Goal: Task Accomplishment & Management: Manage account settings

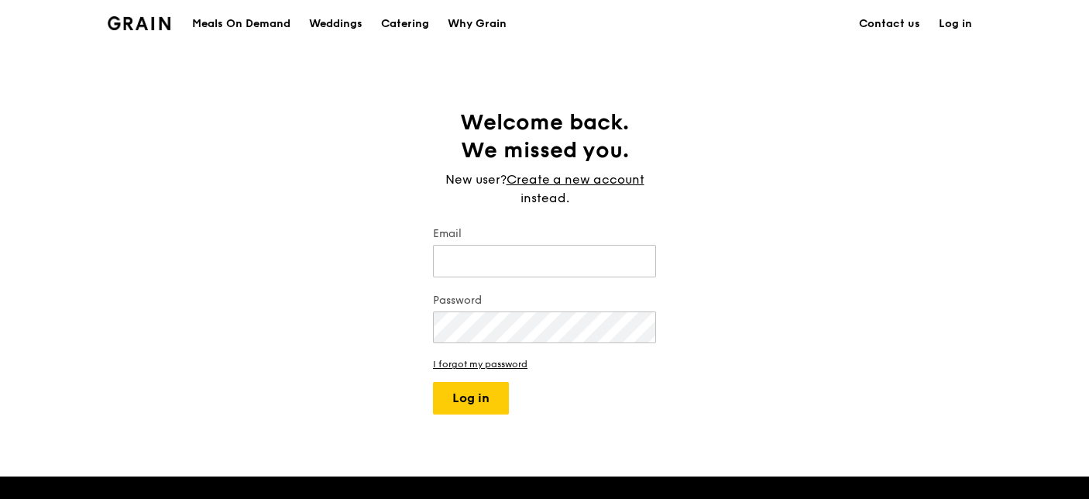
type input "asyraf@edmundoptics.com.sg"
click at [480, 398] on button "Log in" at bounding box center [471, 398] width 76 height 33
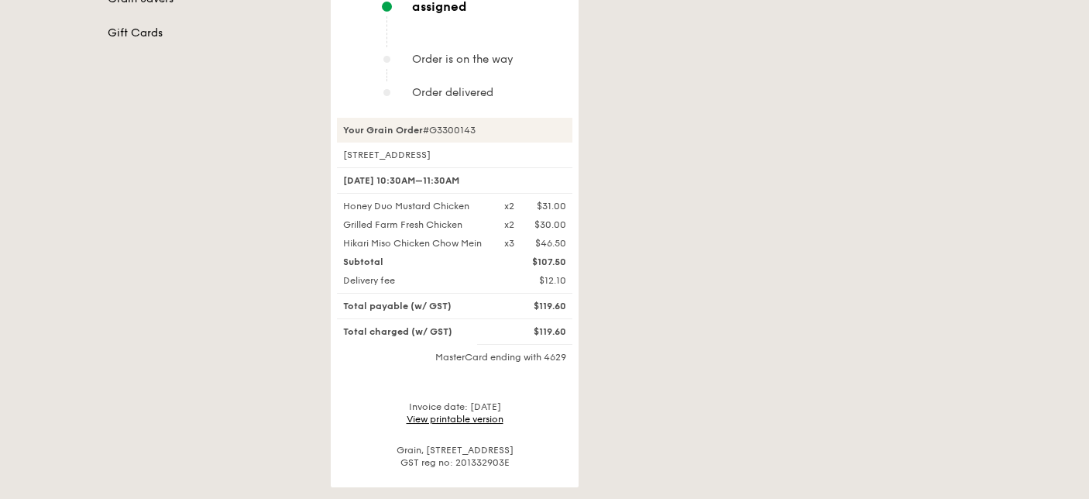
scroll to position [421, 0]
click at [517, 325] on div "$119.60" at bounding box center [535, 331] width 81 height 12
click at [552, 325] on div "$119.60" at bounding box center [535, 331] width 81 height 12
click at [535, 351] on div "MasterCard ending with 4629" at bounding box center [454, 357] width 235 height 12
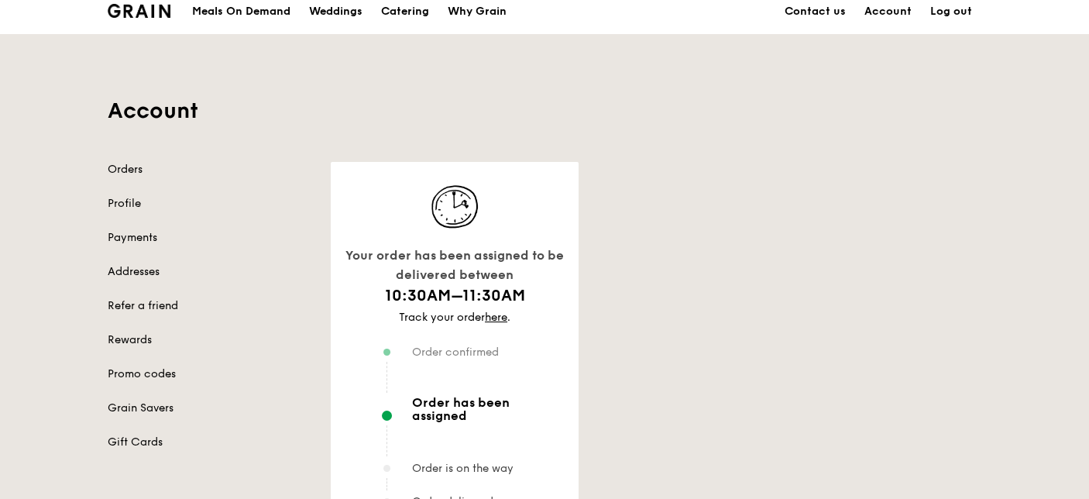
scroll to position [10, 0]
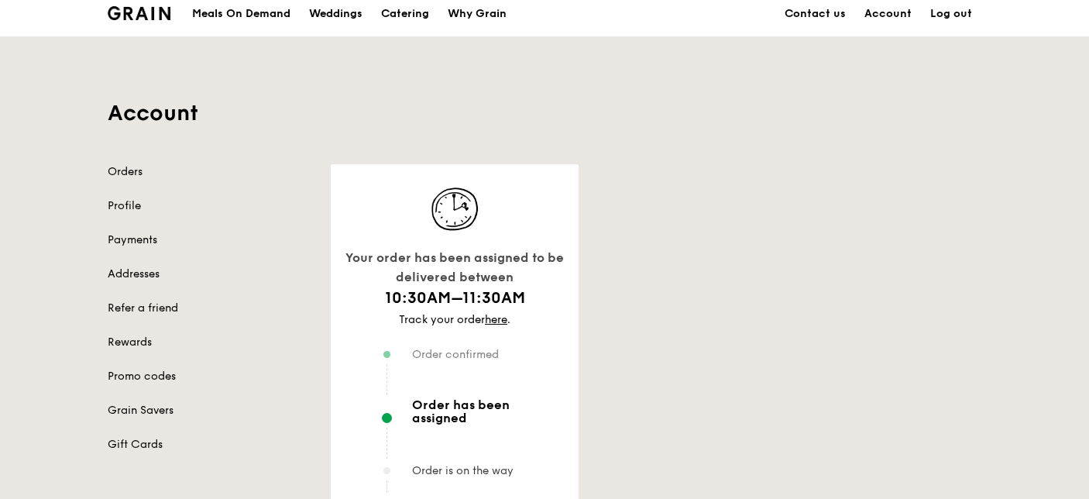
click at [504, 394] on div at bounding box center [476, 379] width 192 height 37
click at [496, 315] on link "here" at bounding box center [496, 319] width 22 height 13
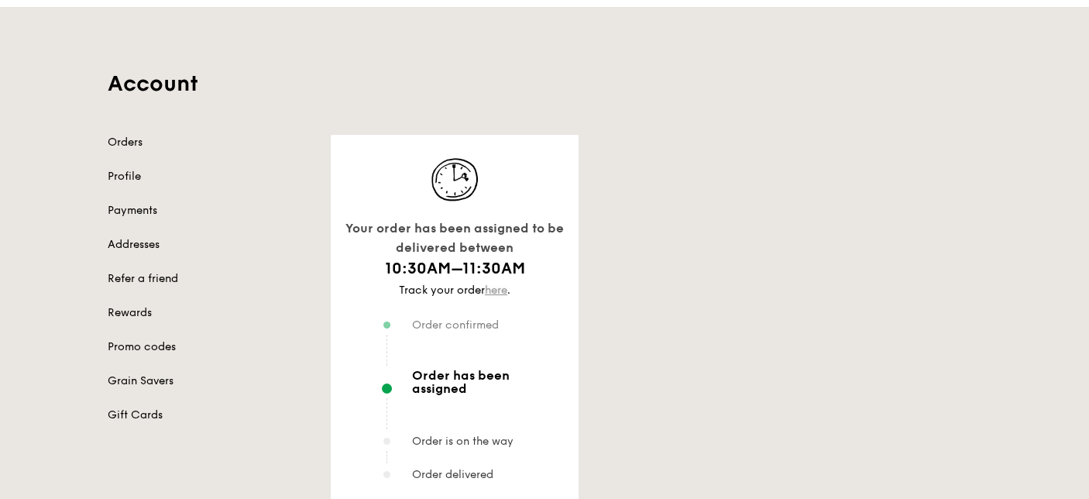
scroll to position [0, 0]
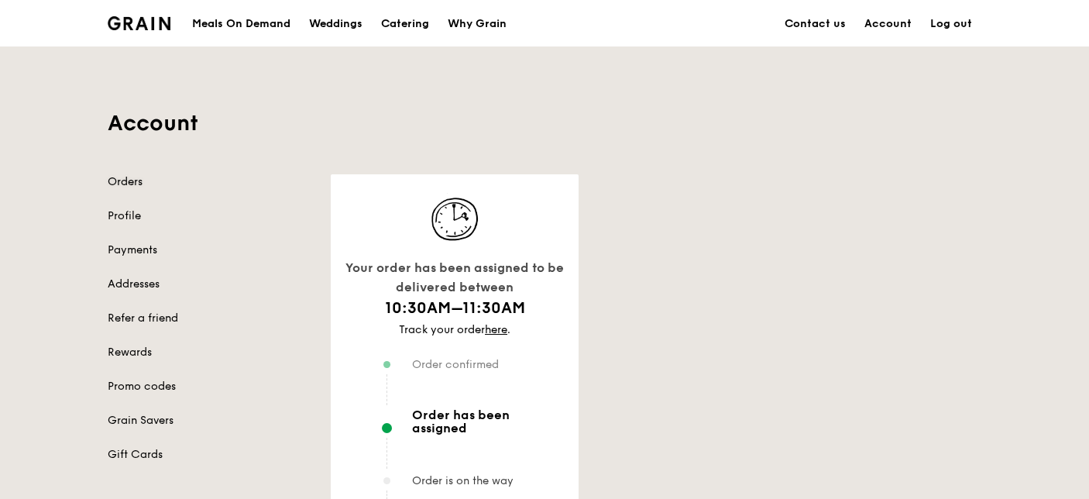
click at [131, 182] on link "Orders" at bounding box center [210, 181] width 205 height 15
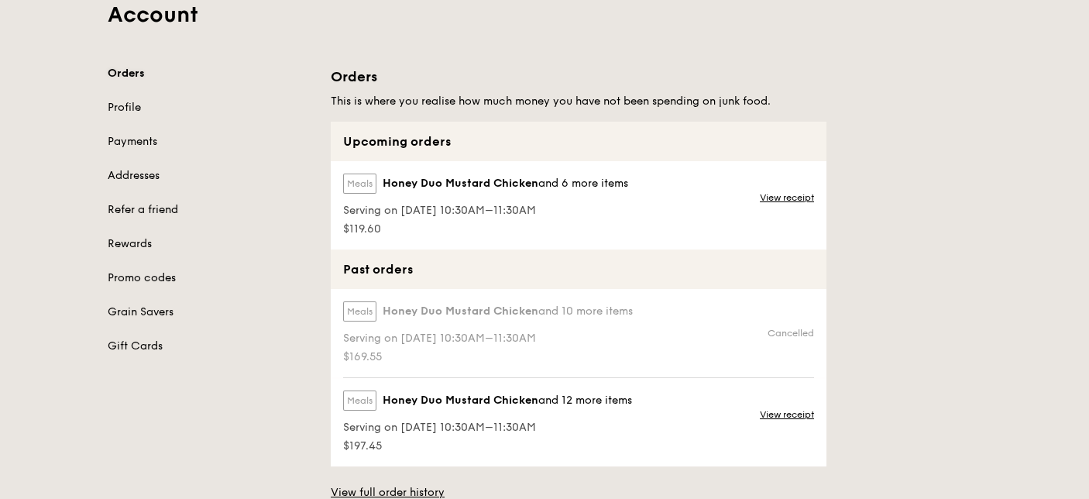
scroll to position [108, 0]
click at [503, 165] on div "Meals Honey Duo Mustard Chicken and 6 more items Serving on 13 Oct 2025, 10:30A…" at bounding box center [484, 205] width 307 height 88
click at [503, 180] on span "Honey Duo Mustard Chicken" at bounding box center [461, 183] width 156 height 15
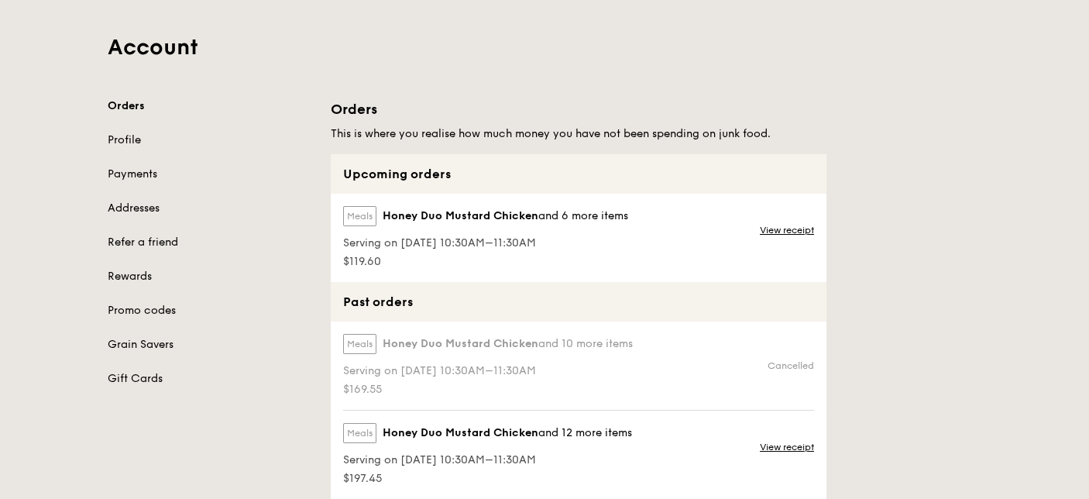
scroll to position [0, 0]
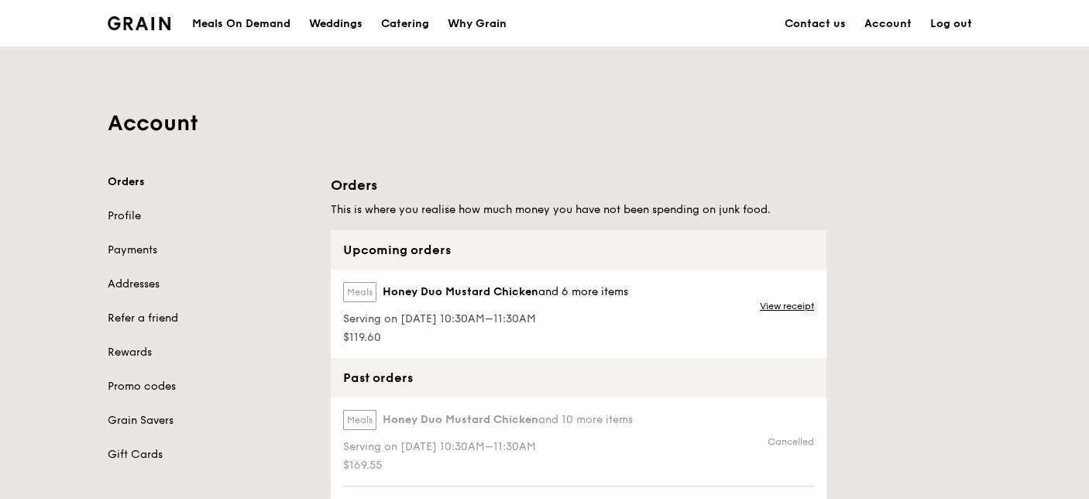
click at [247, 35] on div "Meals On Demand" at bounding box center [241, 24] width 98 height 46
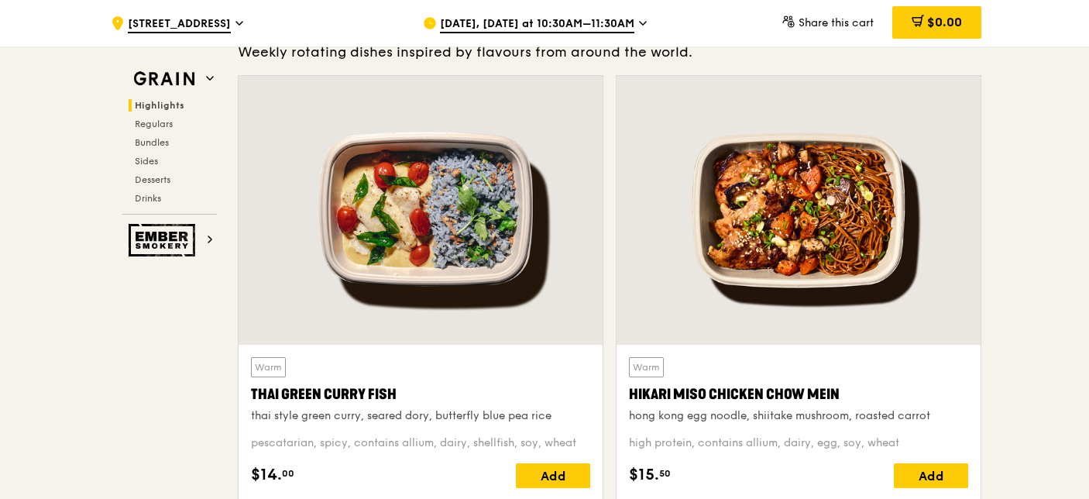
scroll to position [498, 0]
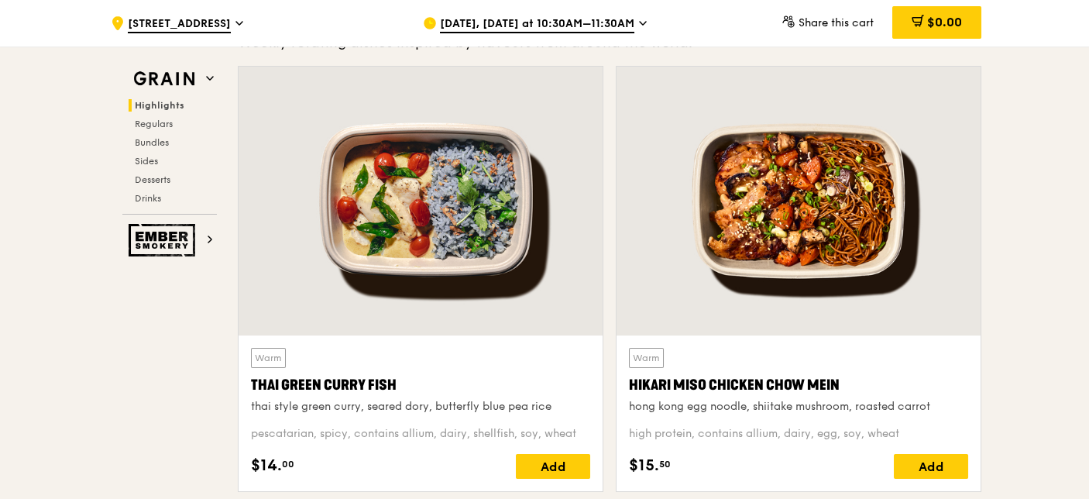
click at [215, 29] on span "18 Woodlands Loop" at bounding box center [179, 24] width 103 height 17
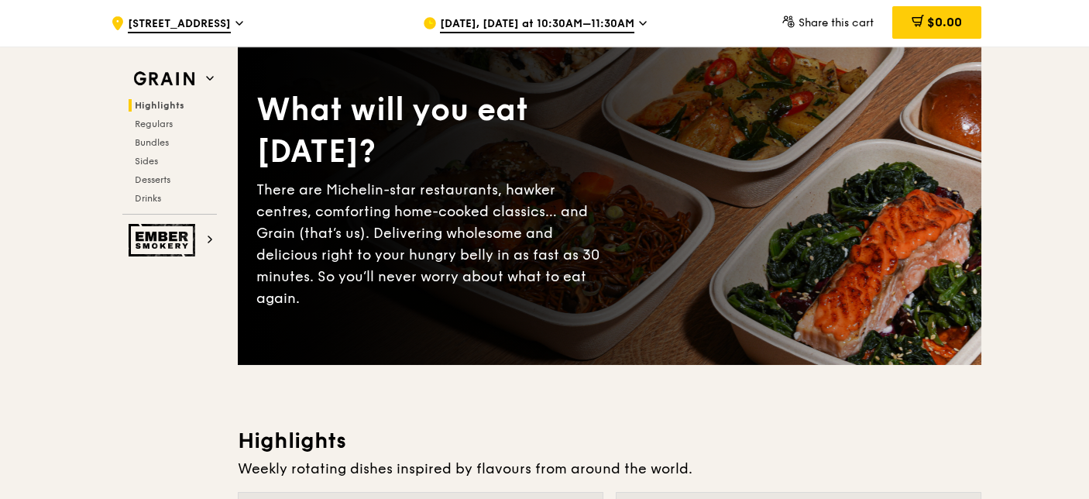
scroll to position [0, 0]
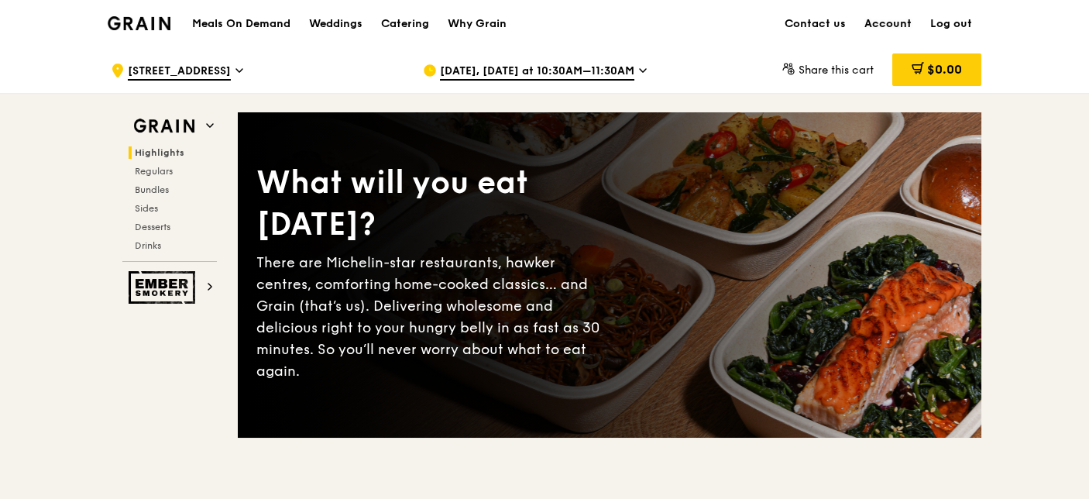
click at [897, 38] on link "Account" at bounding box center [888, 24] width 66 height 46
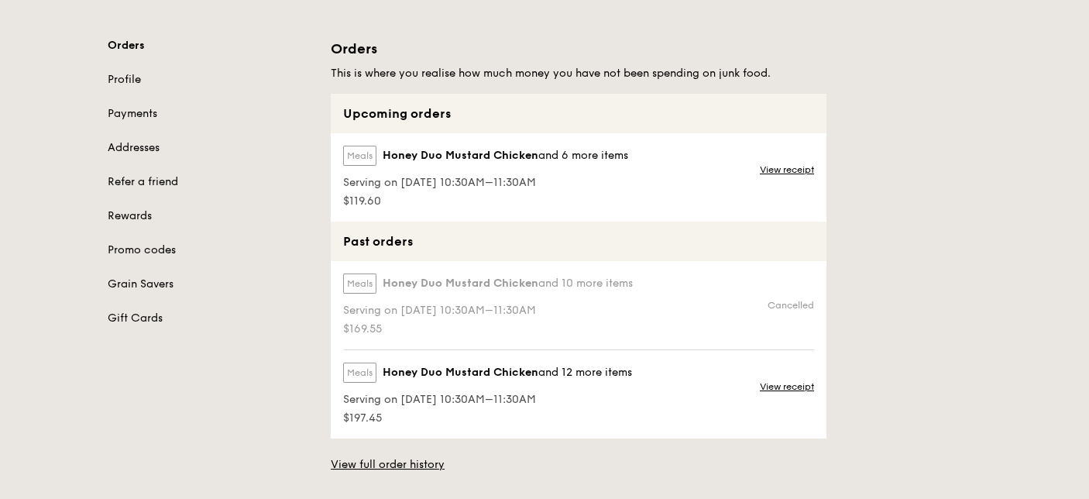
scroll to position [153, 0]
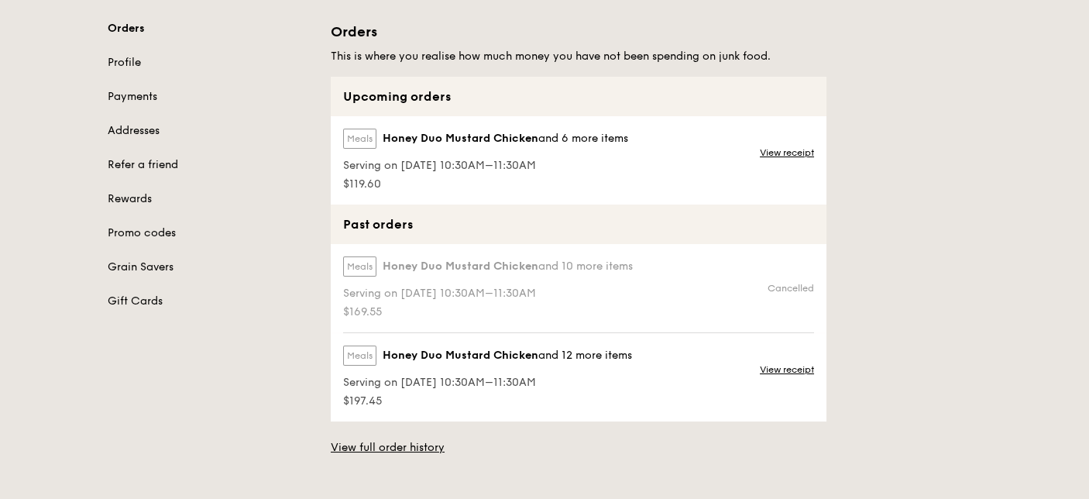
click at [559, 139] on span "and 6 more items" at bounding box center [583, 138] width 90 height 13
click at [807, 154] on link "View receipt" at bounding box center [787, 152] width 54 height 12
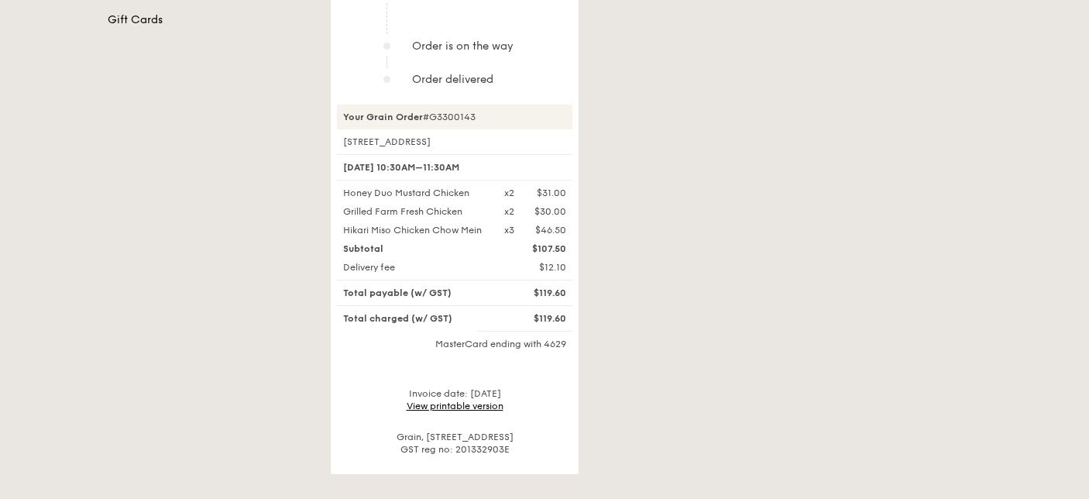
scroll to position [432, 0]
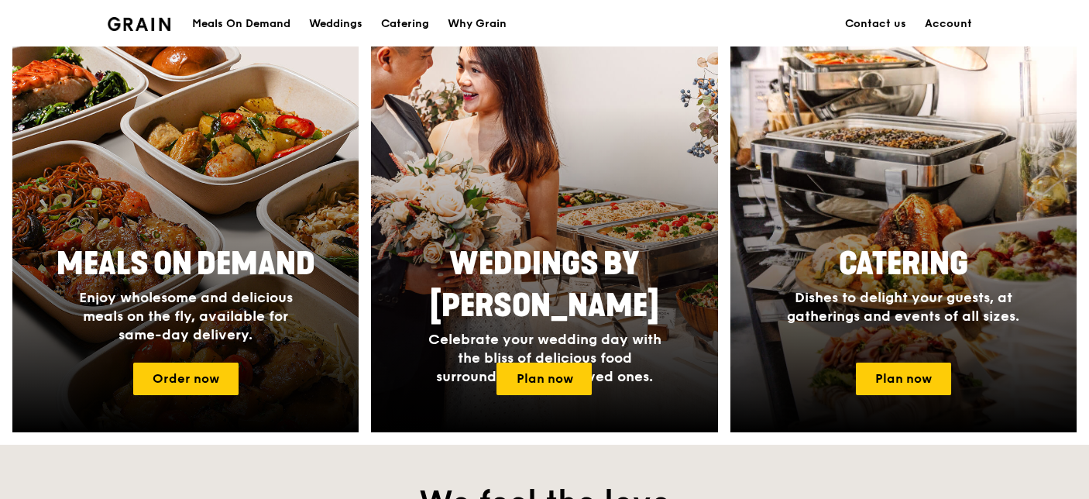
scroll to position [682, 0]
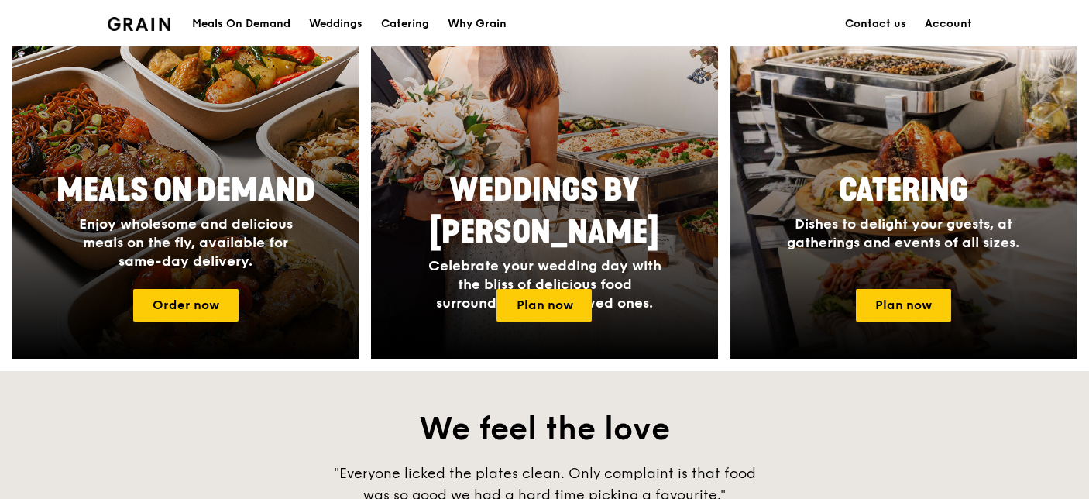
click at [882, 23] on link "Contact us" at bounding box center [876, 24] width 80 height 46
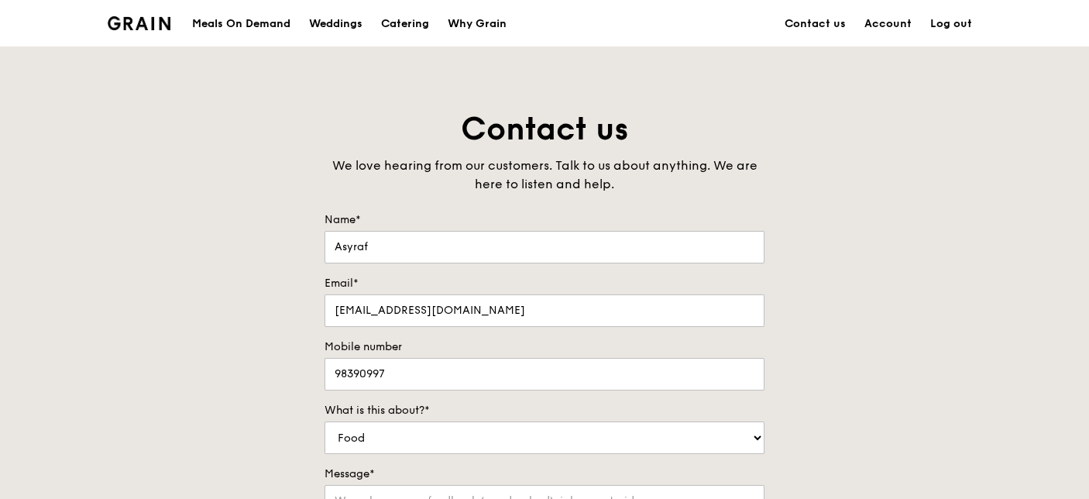
click at [276, 19] on div "Meals On Demand" at bounding box center [241, 24] width 98 height 46
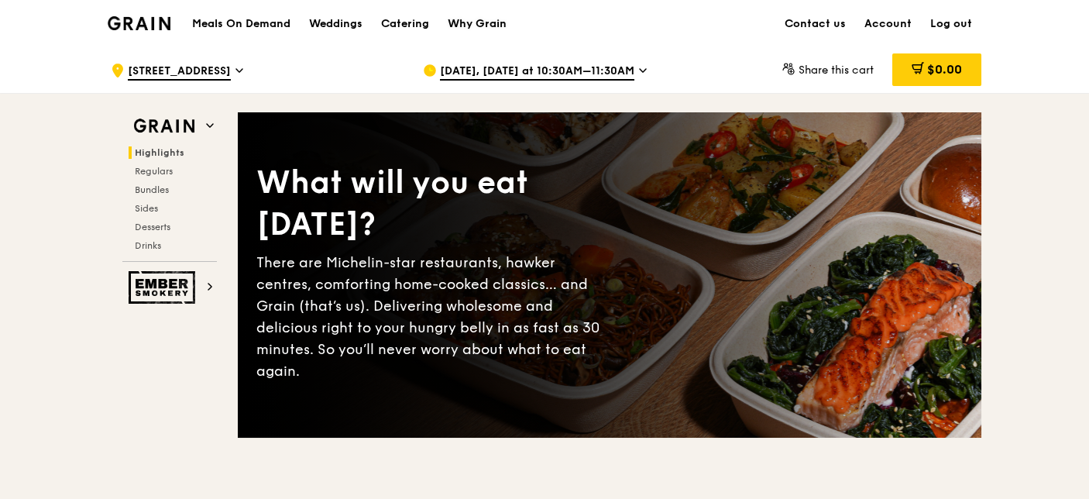
click at [486, 21] on div "Why Grain" at bounding box center [477, 24] width 59 height 46
